Goal: Task Accomplishment & Management: Manage account settings

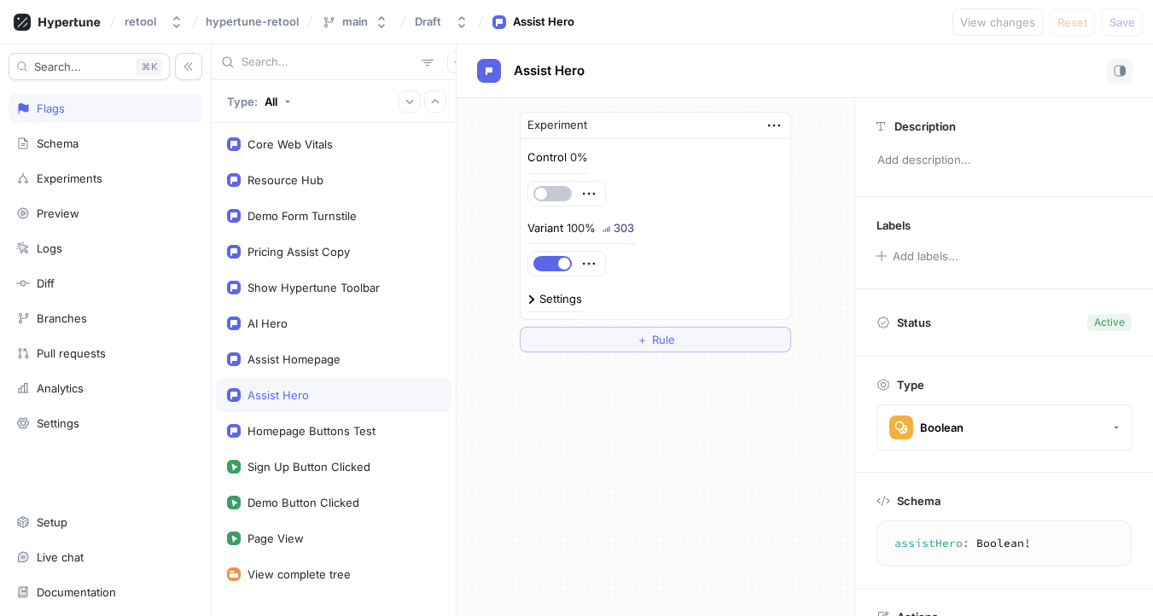
click at [584, 229] on div "100%" at bounding box center [581, 228] width 29 height 11
click at [94, 175] on div "Experiments" at bounding box center [70, 179] width 66 height 14
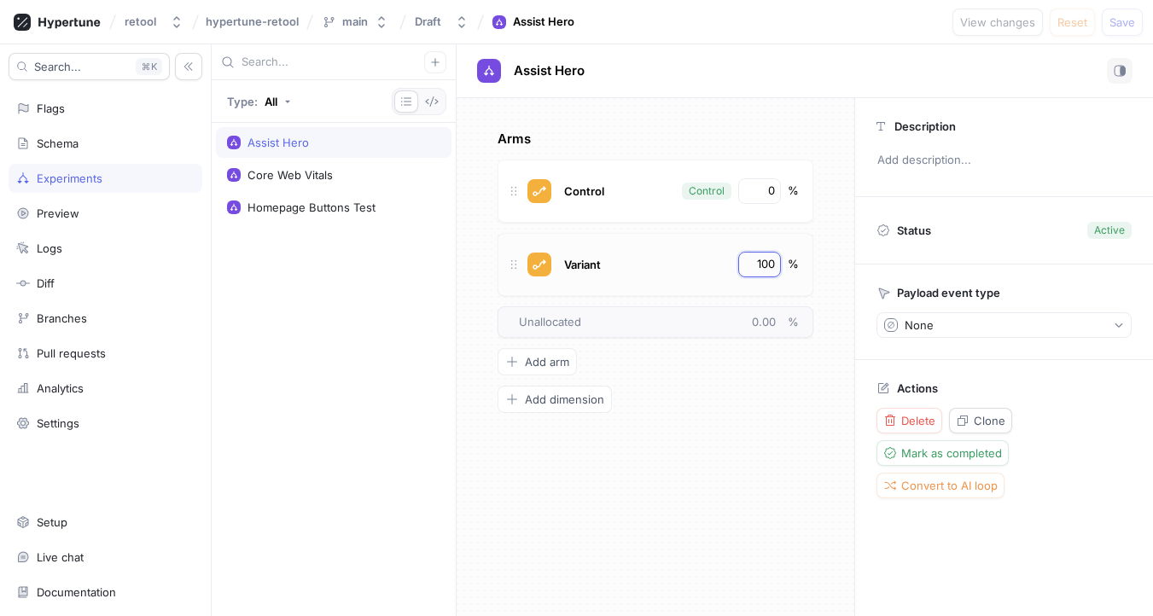
click at [759, 256] on input "100" at bounding box center [760, 264] width 29 height 17
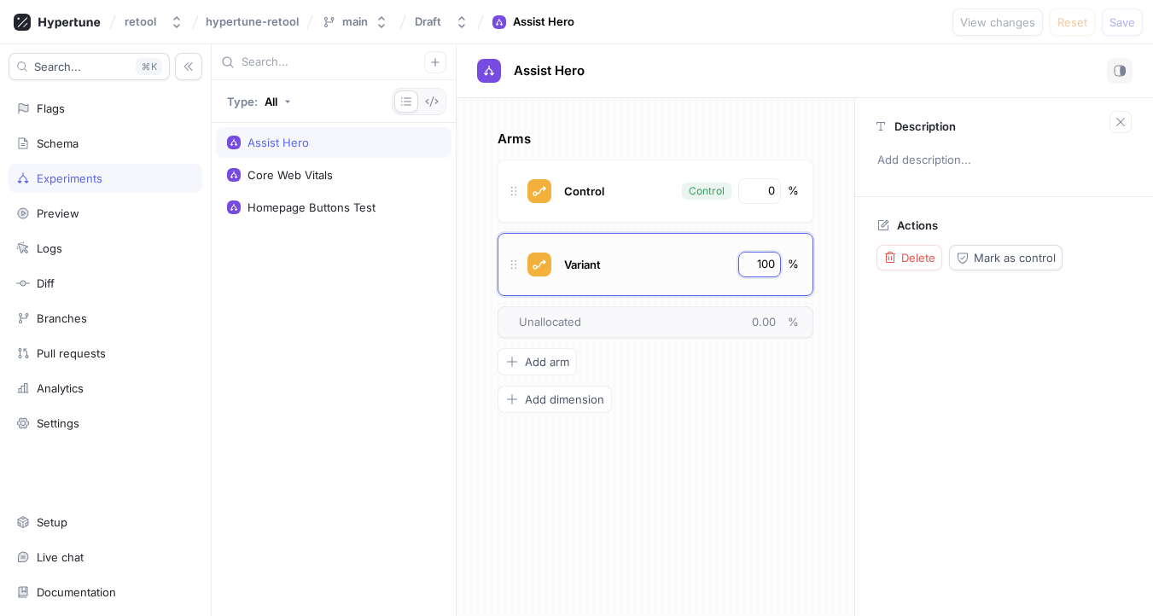
click at [759, 256] on input "100" at bounding box center [760, 264] width 29 height 17
type input "80"
click at [766, 183] on input "0" at bounding box center [760, 191] width 29 height 17
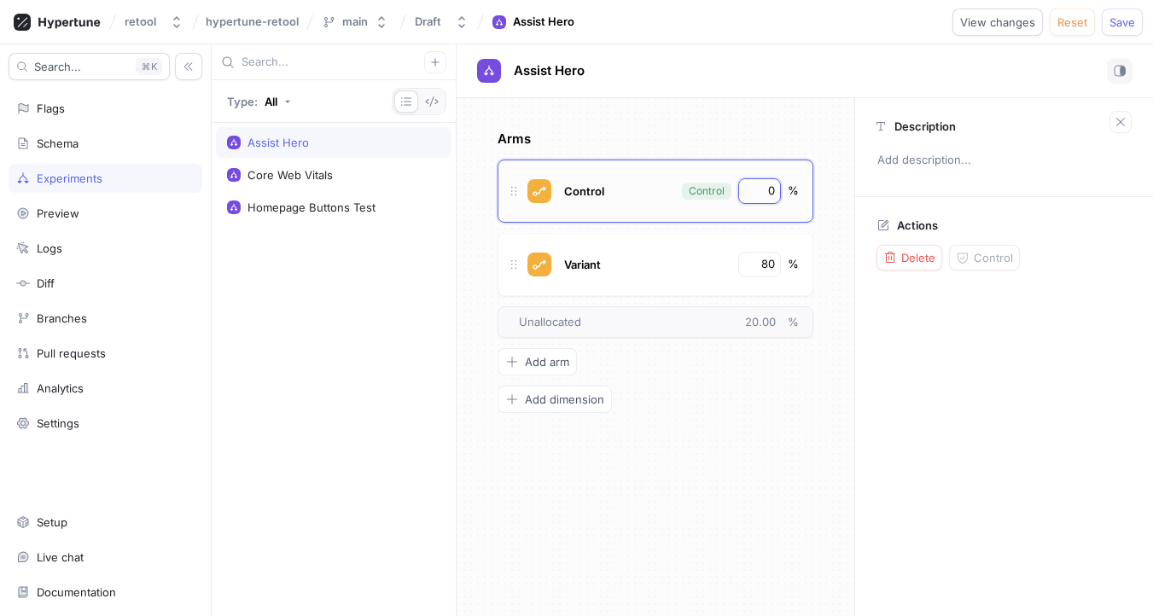
click at [766, 183] on input "0" at bounding box center [760, 191] width 29 height 17
type input "20"
click at [727, 489] on div "Arms Control Control 20 % Variant 80 % To pick up a draggable item, press the s…" at bounding box center [655, 357] width 398 height 518
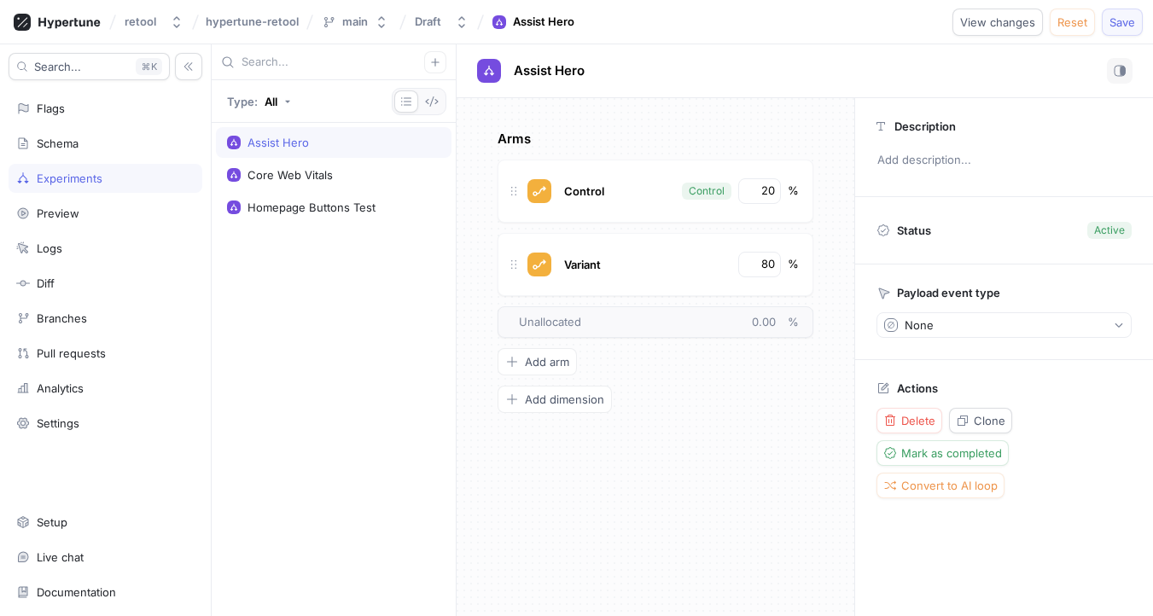
click at [1116, 29] on button "Save" at bounding box center [1122, 22] width 41 height 27
click at [774, 98] on div "Arms Control Control 20 % Variant 80 % To pick up a draggable item, press the s…" at bounding box center [655, 357] width 398 height 518
click at [91, 109] on div "Flags" at bounding box center [105, 109] width 178 height 14
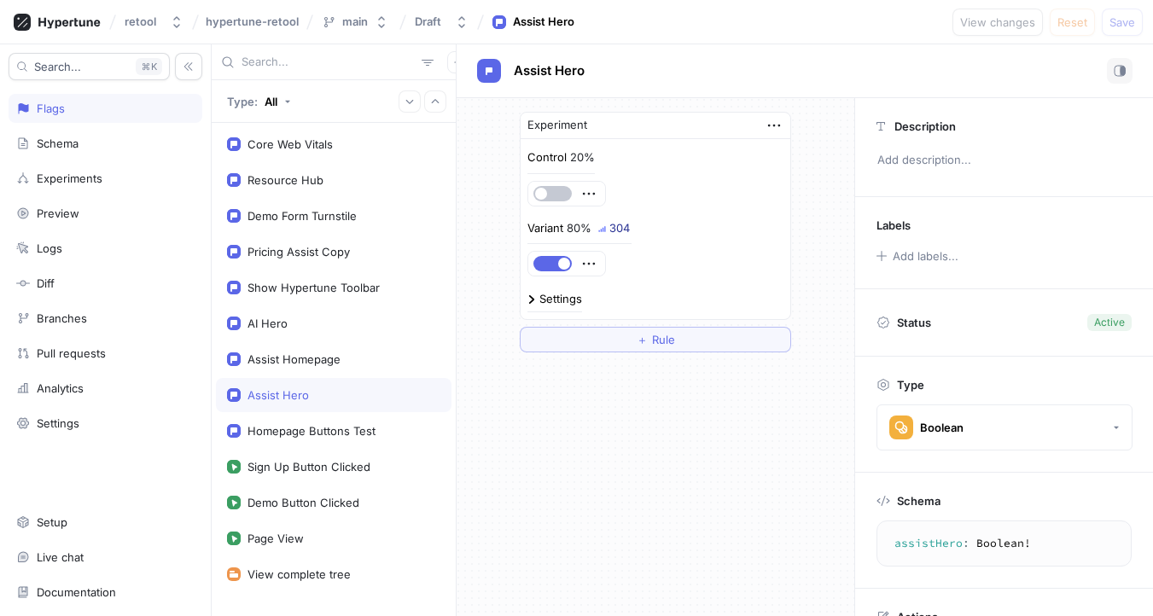
click at [521, 423] on div "Experiment Control 20% Variant 80% 304 Settings ＋ Rule" at bounding box center [655, 357] width 398 height 518
